Goal: Task Accomplishment & Management: Use online tool/utility

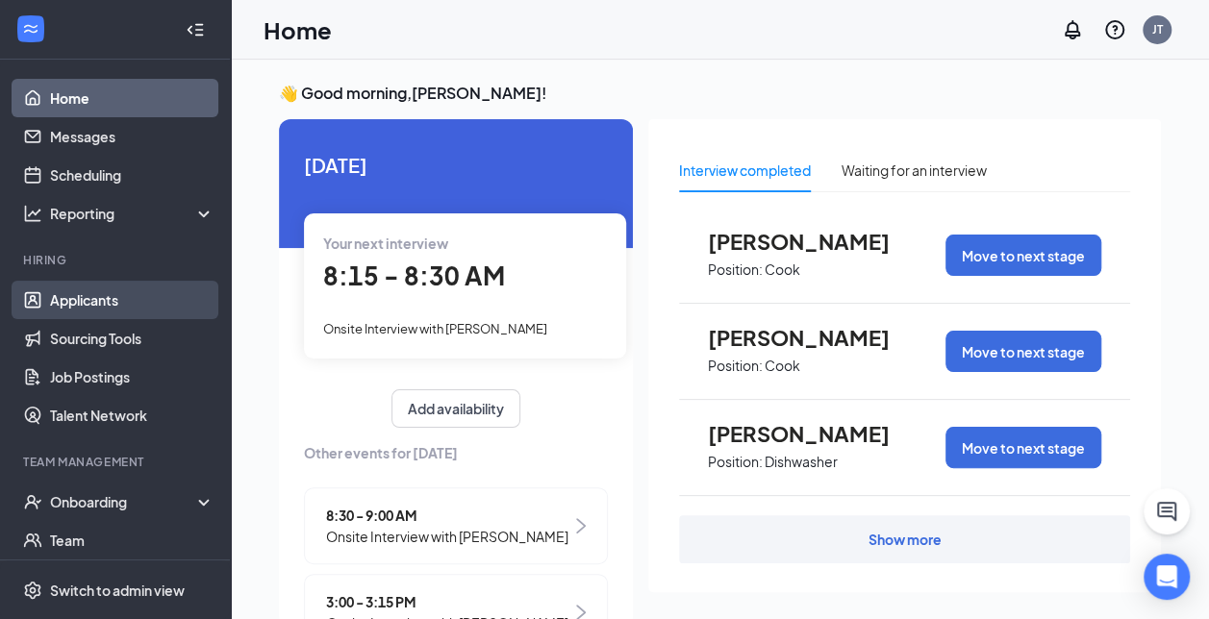
click at [66, 300] on link "Applicants" at bounding box center [132, 300] width 164 height 38
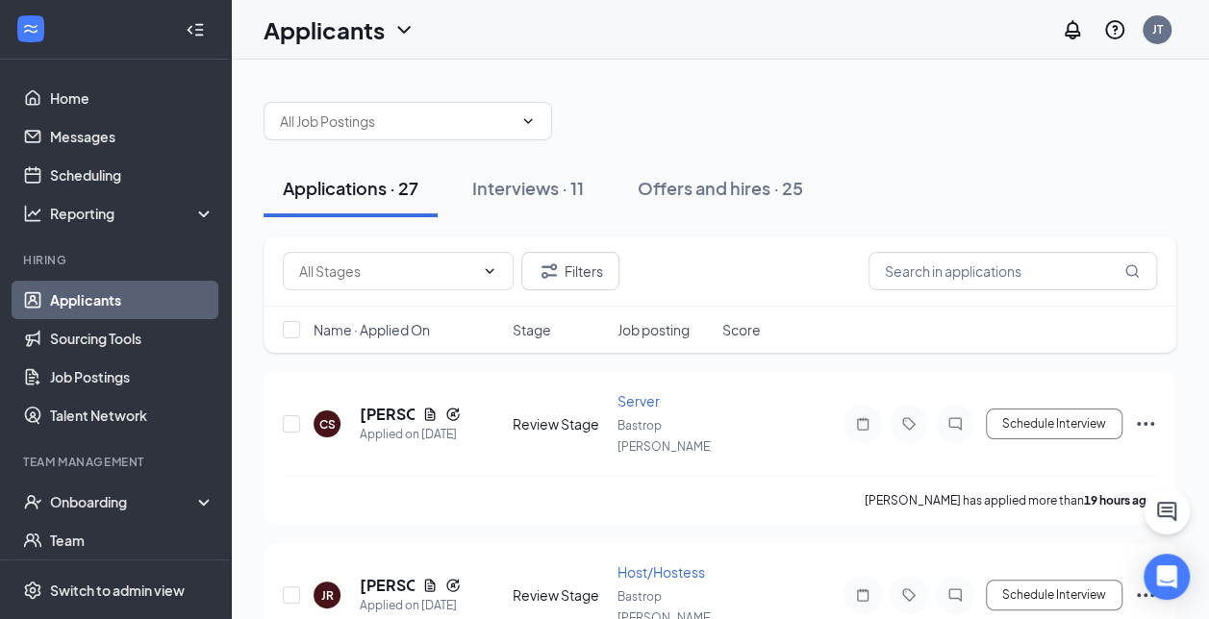
click at [336, 181] on div "Applications · 27" at bounding box center [351, 188] width 136 height 24
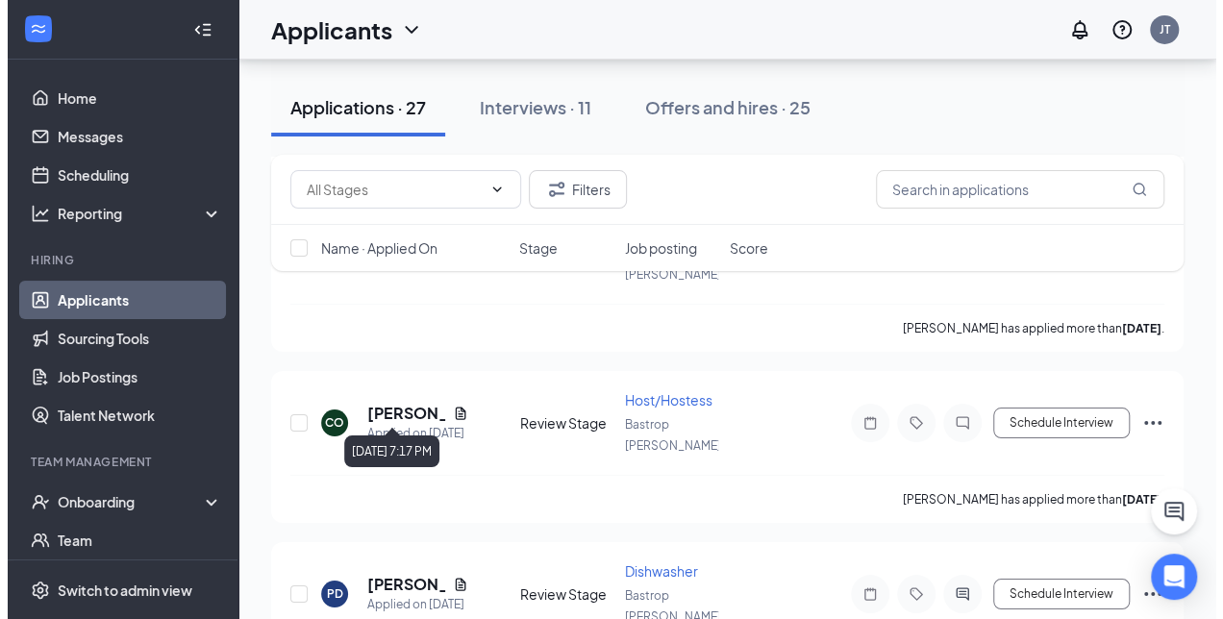
scroll to position [3462, 0]
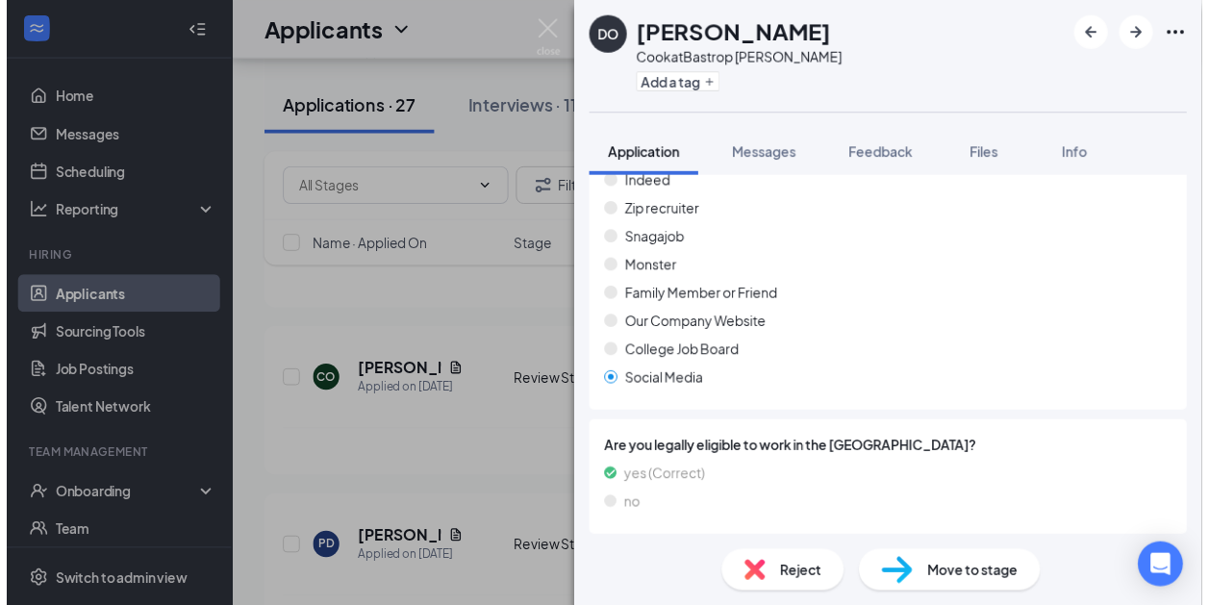
scroll to position [684, 0]
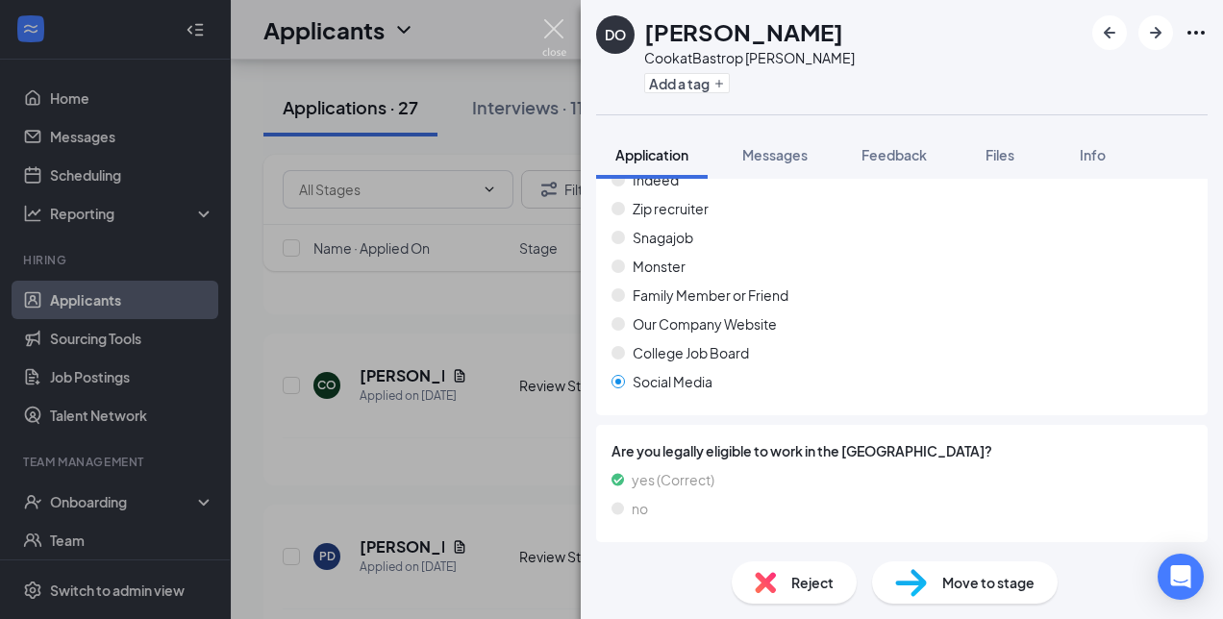
click at [550, 29] on img at bounding box center [554, 38] width 24 height 38
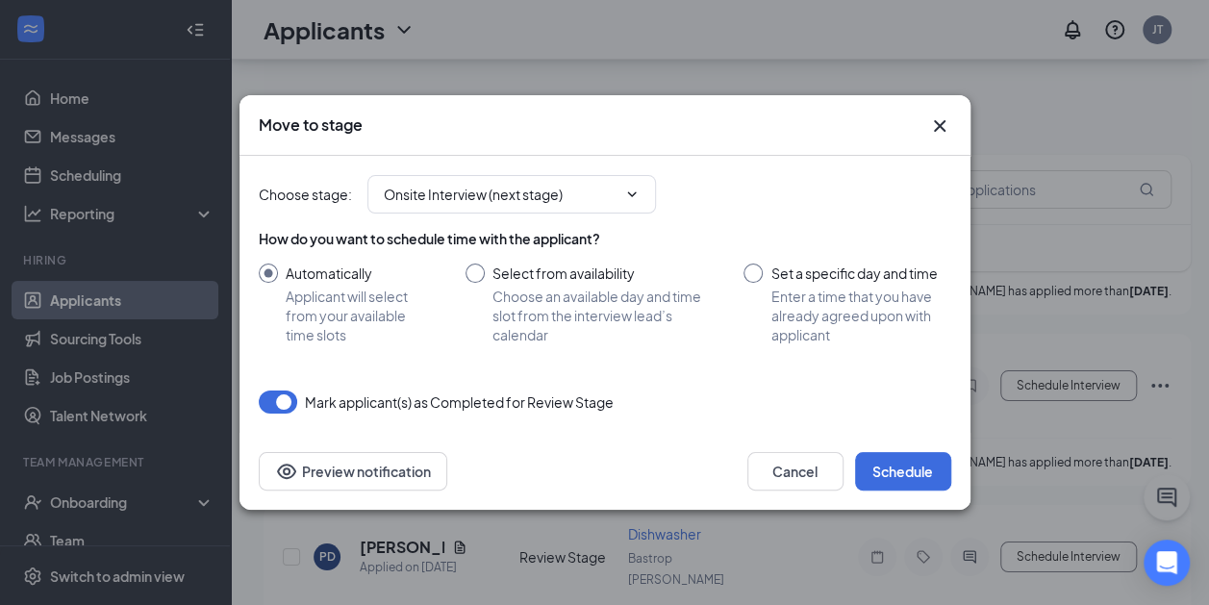
click at [754, 266] on input "Set a specific day and time Enter a time that you have already agreed upon with…" at bounding box center [846, 304] width 207 height 81
radio input "true"
radio input "false"
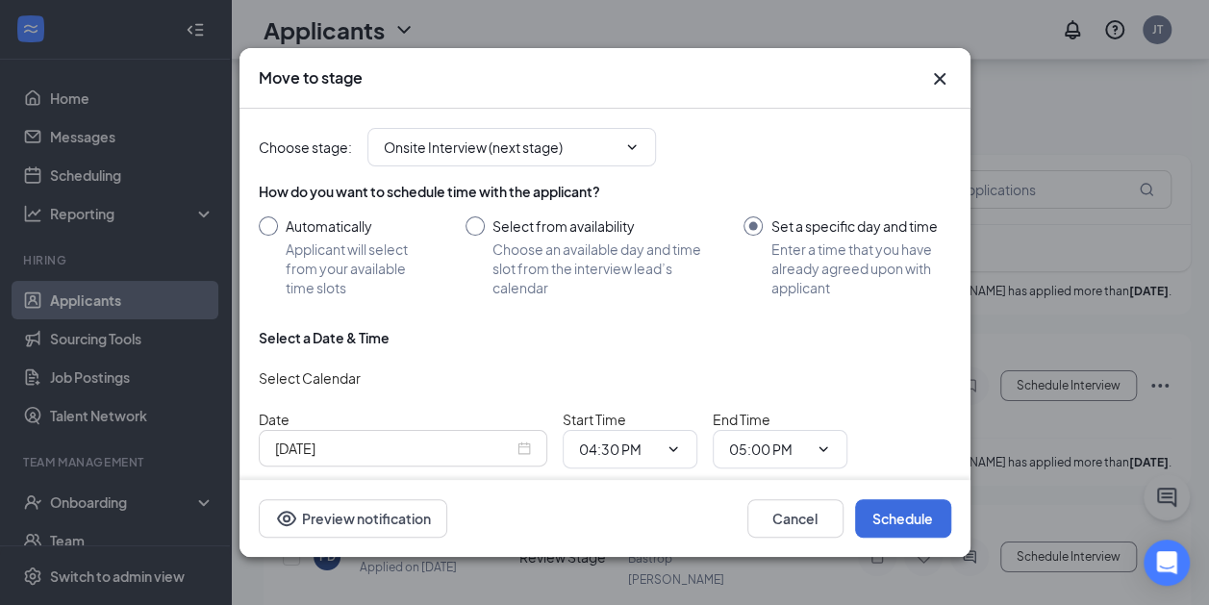
click at [525, 440] on div "[DATE]" at bounding box center [403, 448] width 256 height 21
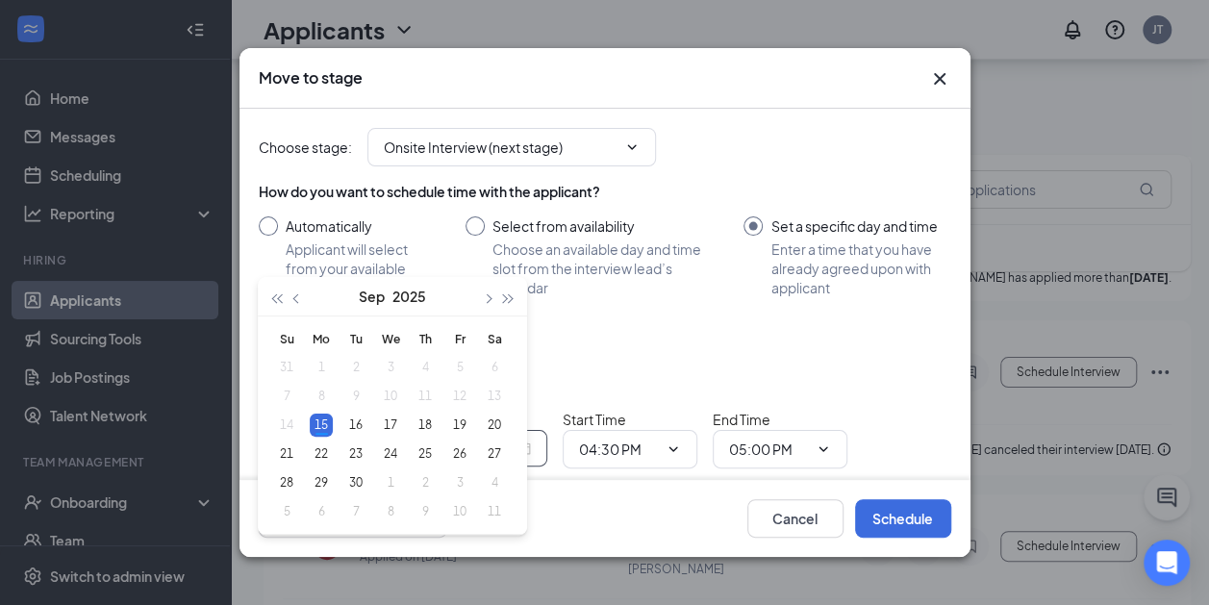
scroll to position [3655, 0]
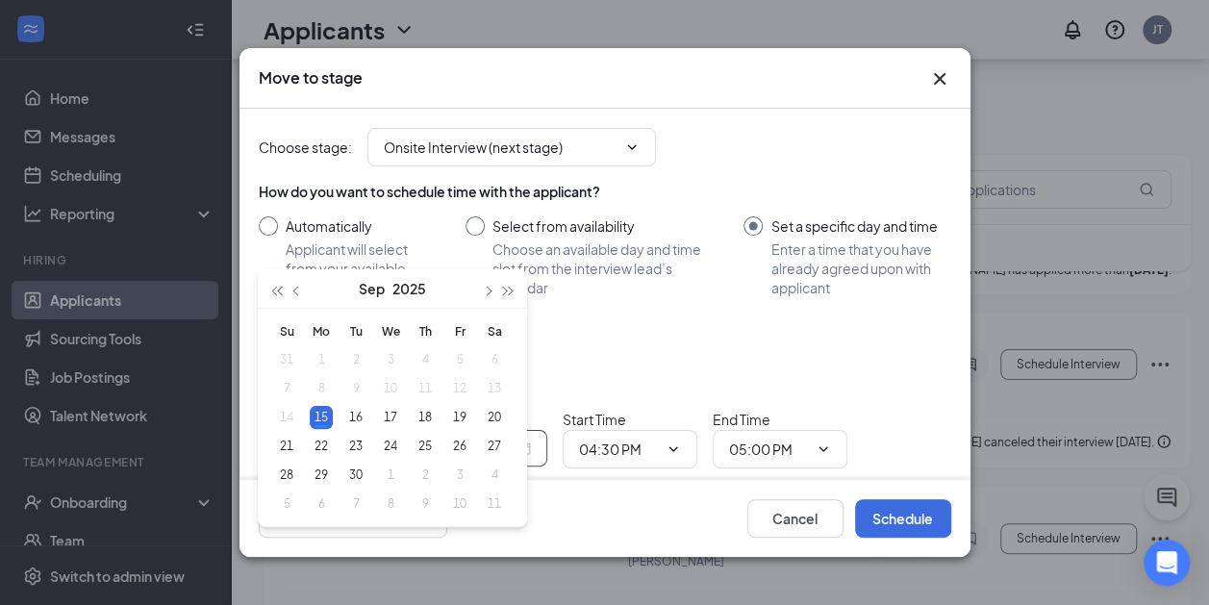
type input "[DATE]"
click at [828, 337] on div "Select a Date & Time" at bounding box center [605, 337] width 692 height 19
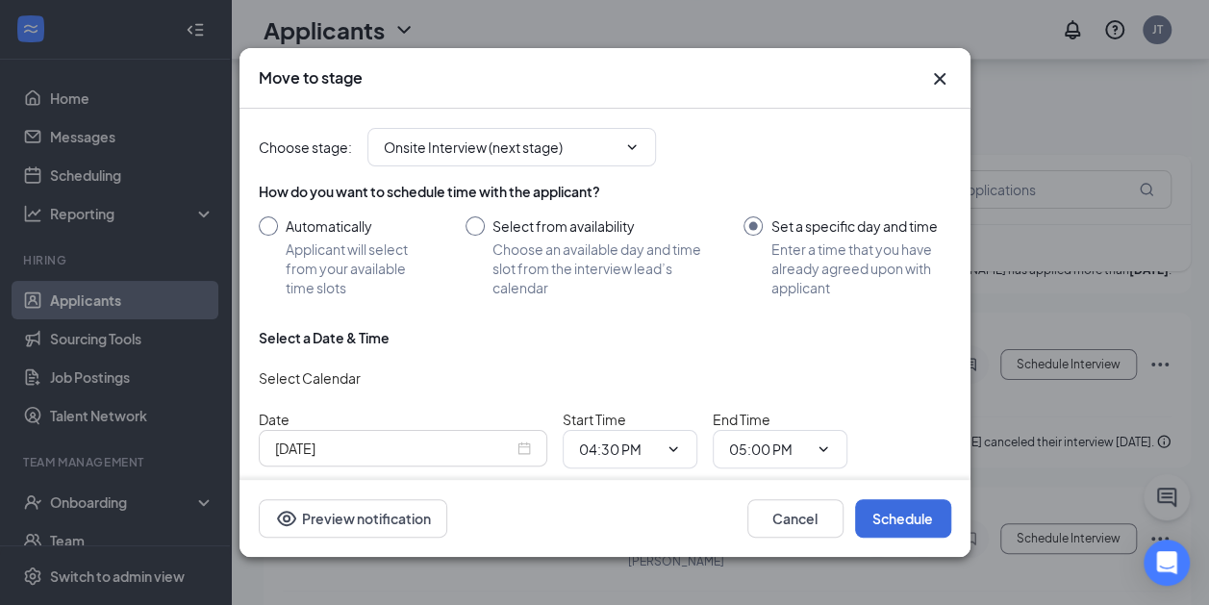
click at [937, 75] on icon "Cross" at bounding box center [939, 79] width 12 height 12
